Goal: Task Accomplishment & Management: Complete application form

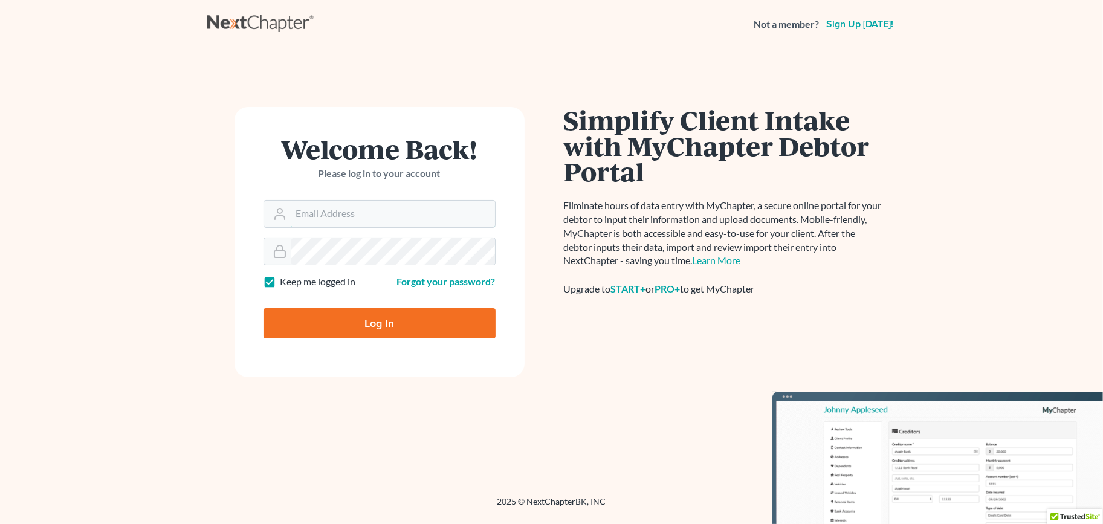
type input "[EMAIL_ADDRESS][DOMAIN_NAME]"
click at [355, 336] on input "Log In" at bounding box center [380, 323] width 232 height 30
type input "Thinking..."
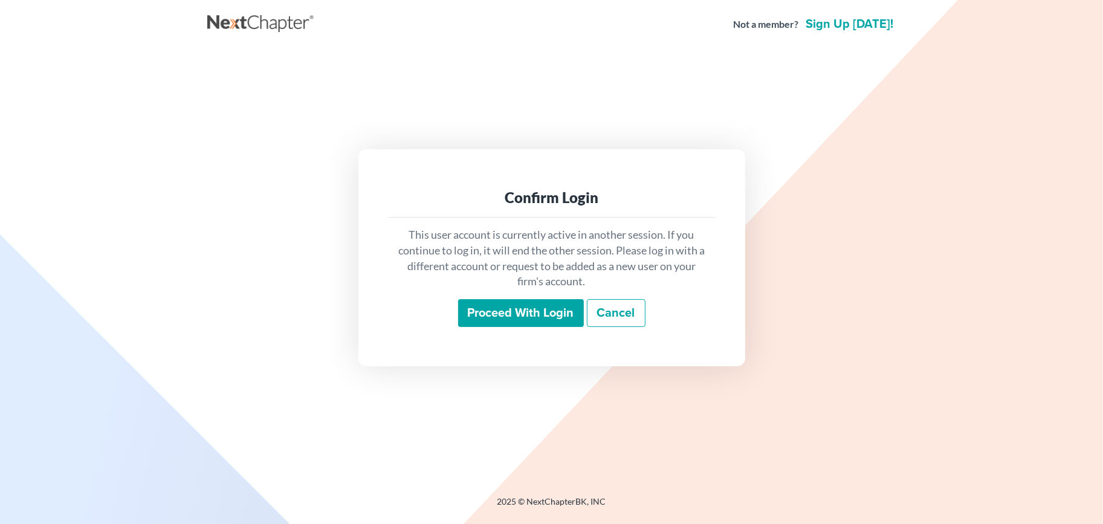
click at [528, 305] on input "Proceed with login" at bounding box center [521, 313] width 126 height 28
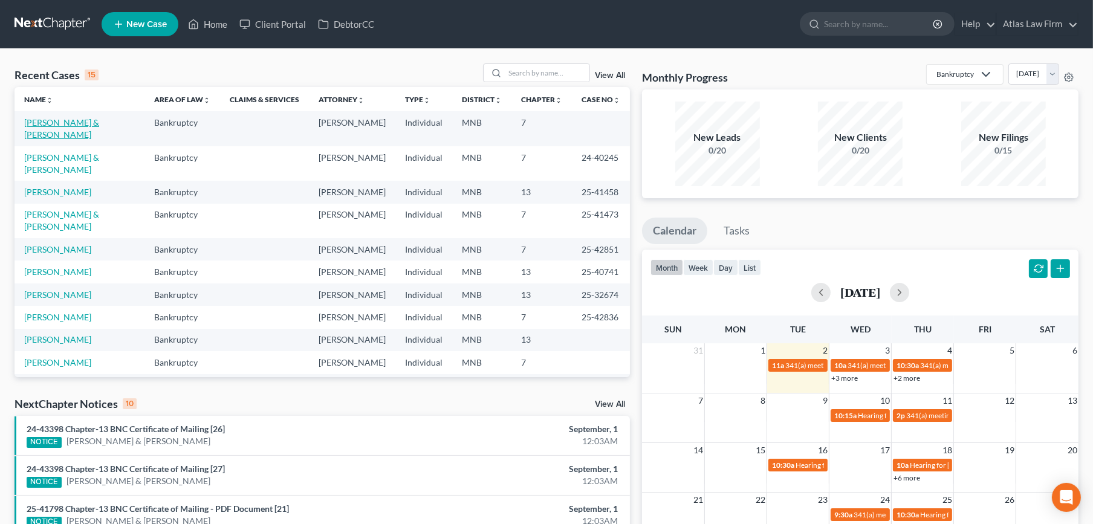
click at [51, 119] on link "[PERSON_NAME] & [PERSON_NAME]" at bounding box center [61, 128] width 75 height 22
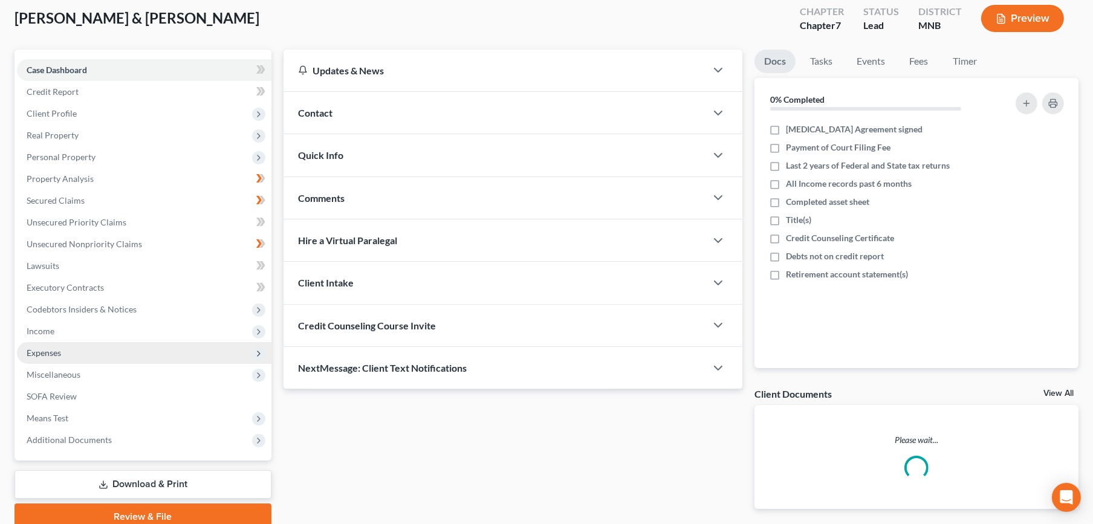
scroll to position [117, 0]
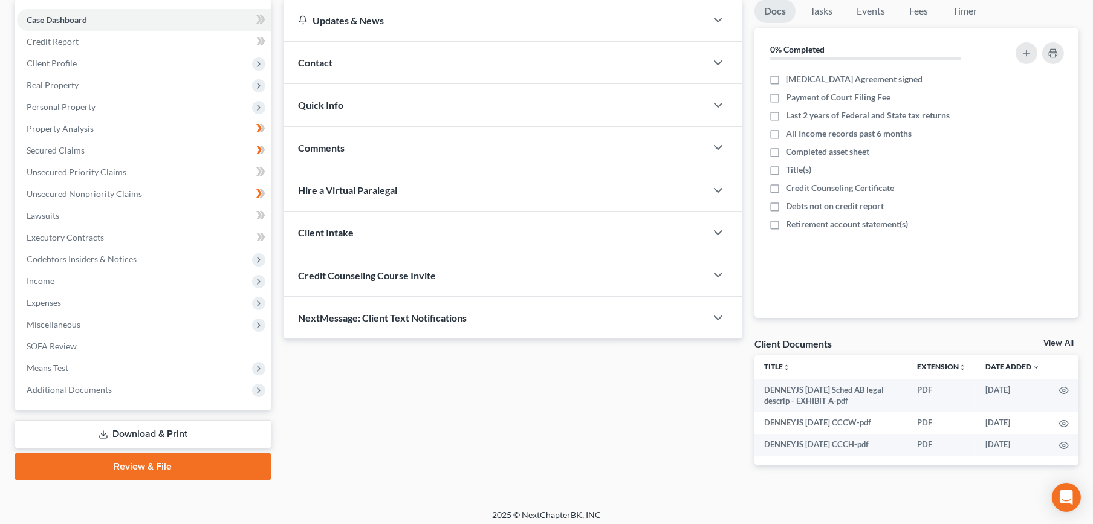
click at [120, 462] on link "Review & File" at bounding box center [143, 466] width 257 height 27
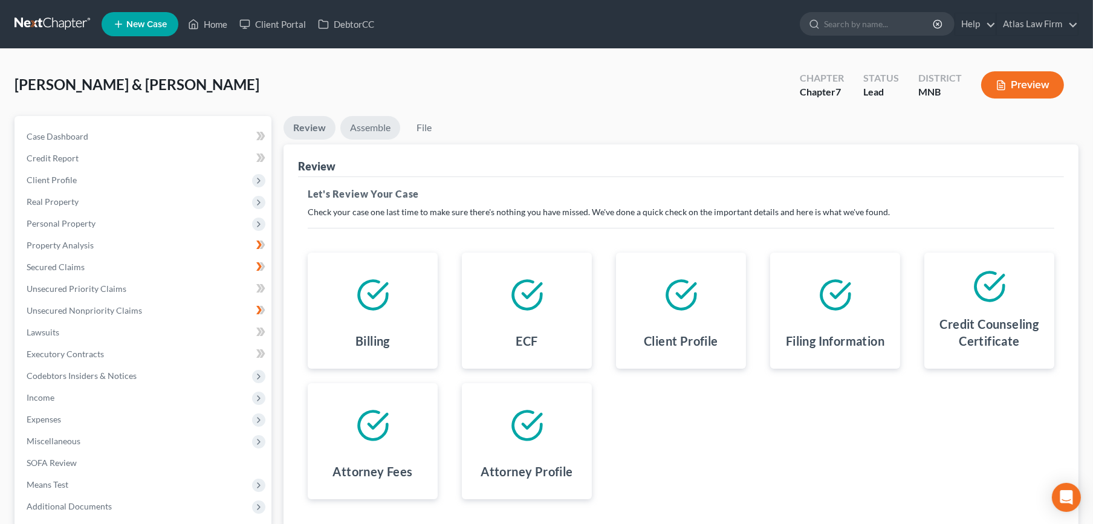
click at [384, 129] on link "Assemble" at bounding box center [370, 128] width 60 height 24
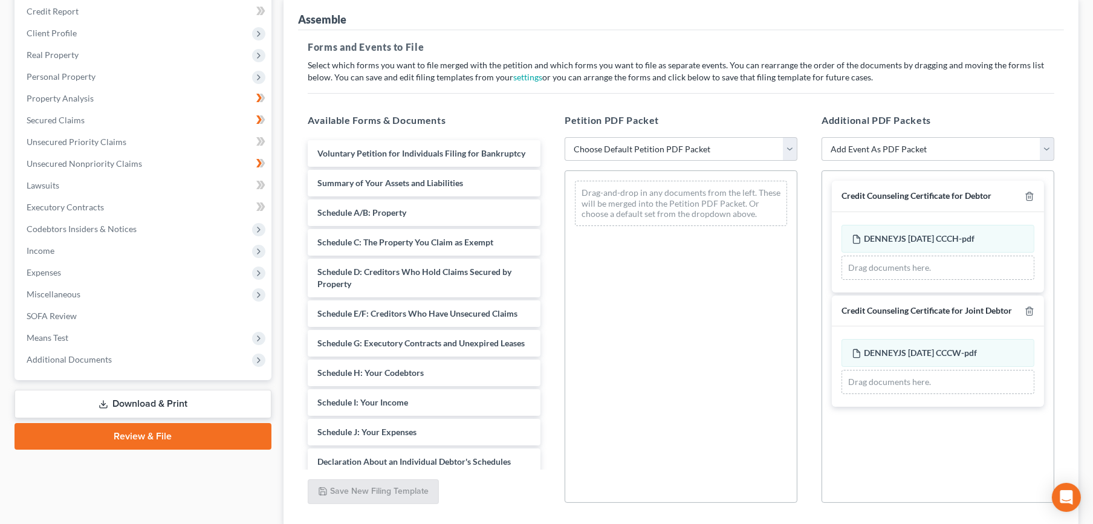
scroll to position [234, 0]
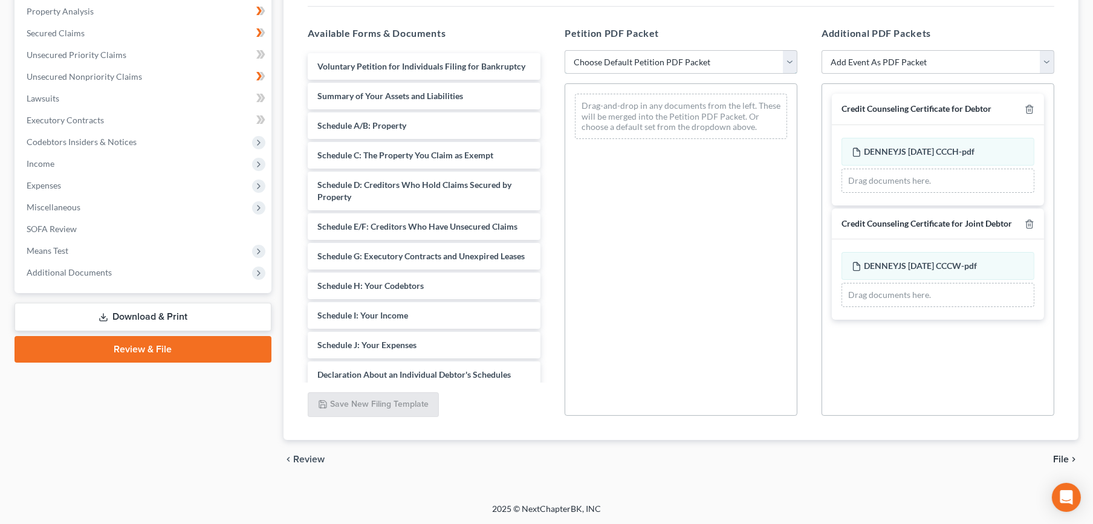
click at [702, 57] on select "Choose Default Petition PDF Packet Emergency Filing (Voluntary Petition and Cre…" at bounding box center [681, 62] width 233 height 24
select select "2"
click at [565, 50] on select "Choose Default Petition PDF Packet Emergency Filing (Voluntary Petition and Cre…" at bounding box center [681, 62] width 233 height 24
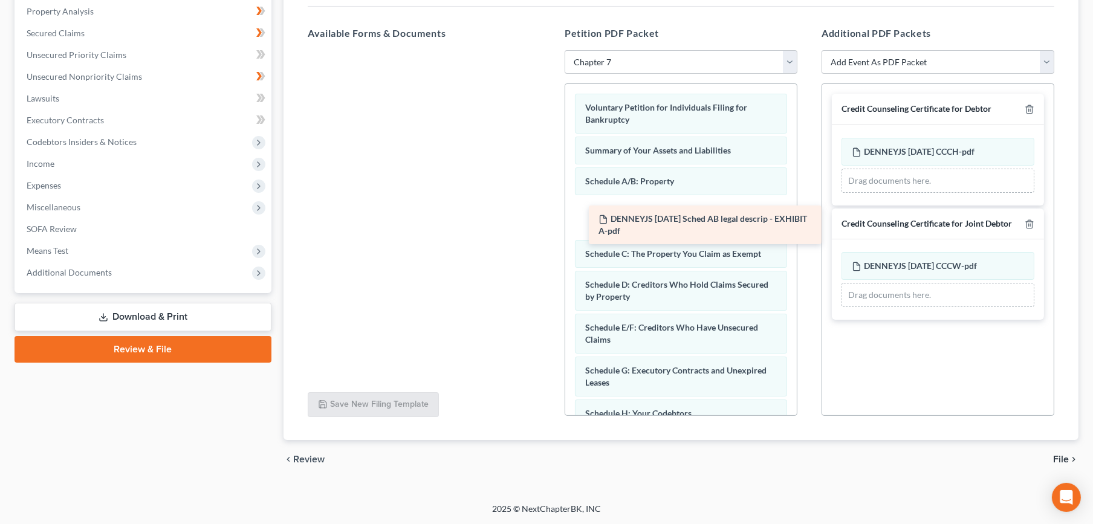
drag, startPoint x: 383, startPoint y: 73, endPoint x: 664, endPoint y: 227, distance: 319.8
click at [550, 50] on div "DENNEYJS [DATE] Sched AB legal descrip - EXHIBIT A-pdf DENNEYJS [DATE] Sched AB…" at bounding box center [424, 50] width 252 height 0
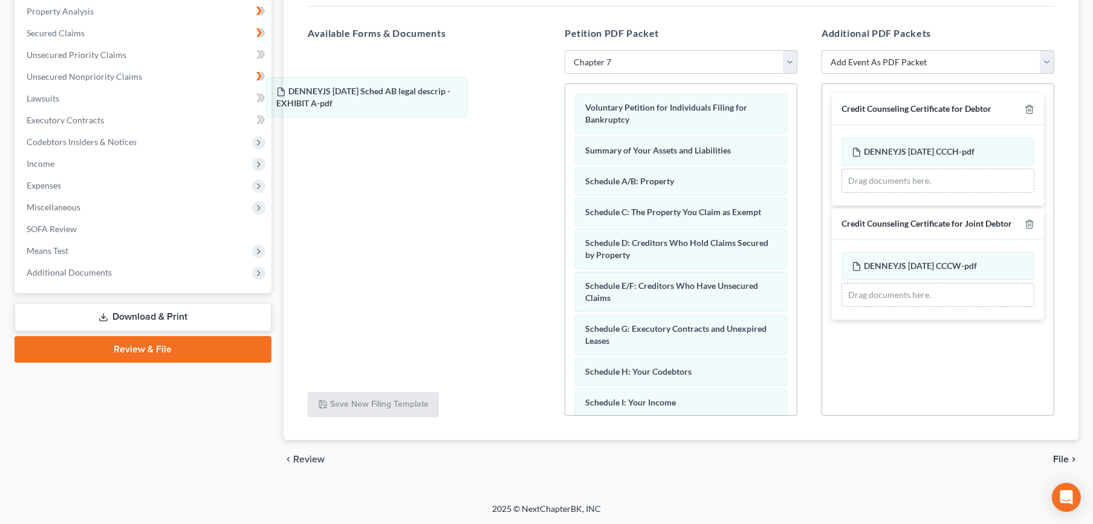
drag, startPoint x: 690, startPoint y: 216, endPoint x: 305, endPoint y: 260, distance: 387.6
click at [565, 88] on div "DENNEYJS [DATE] Sched AB legal descrip - EXHIBIT A-pdf Voluntary Petition for I…" at bounding box center [681, 448] width 232 height 729
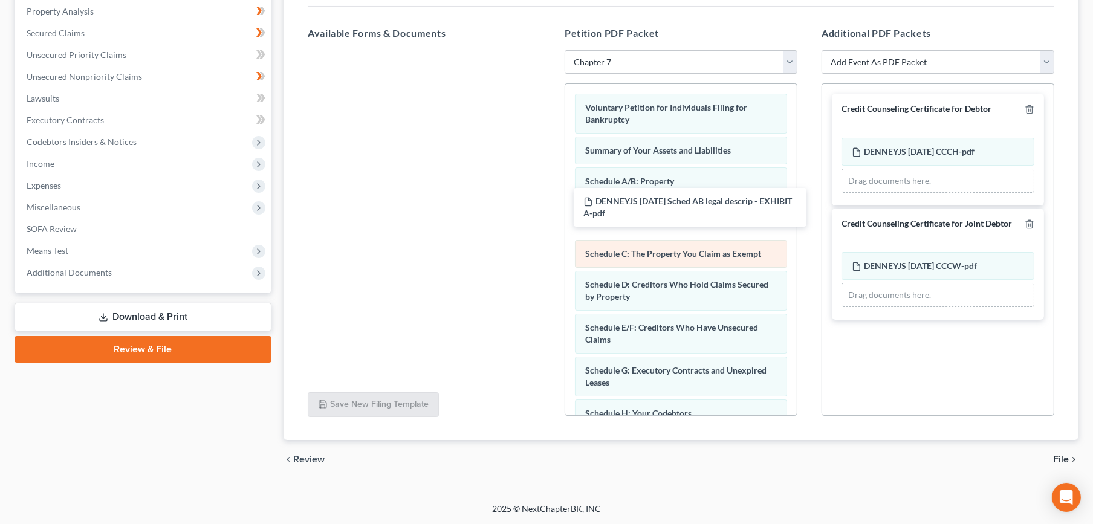
drag, startPoint x: 388, startPoint y: 71, endPoint x: 576, endPoint y: 248, distance: 257.9
click at [550, 50] on div "DENNEYJS [DATE] Sched AB legal descrip - EXHIBIT A-pdf DENNEYJS [DATE] Sched AB…" at bounding box center [424, 50] width 252 height 0
